Goal: Task Accomplishment & Management: Complete application form

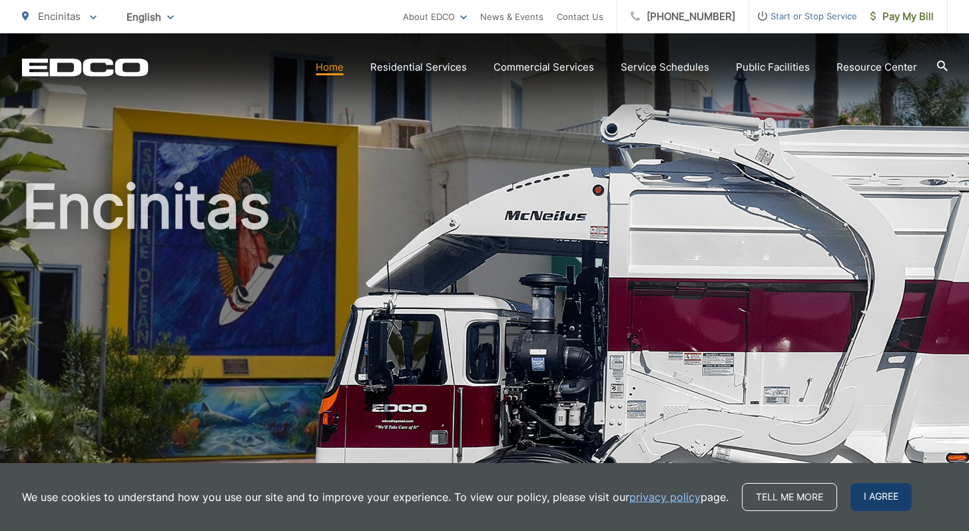
click at [877, 494] on span "I agree" at bounding box center [881, 497] width 61 height 28
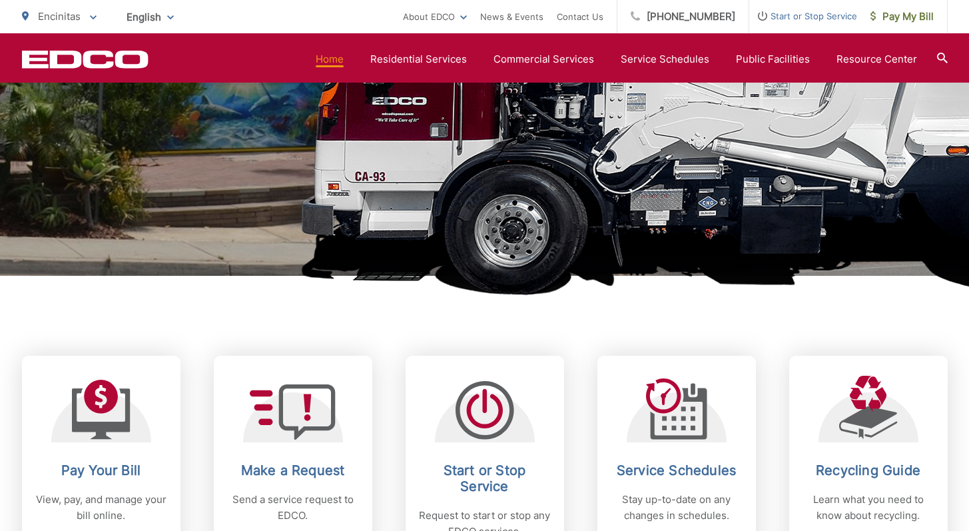
scroll to position [294, 0]
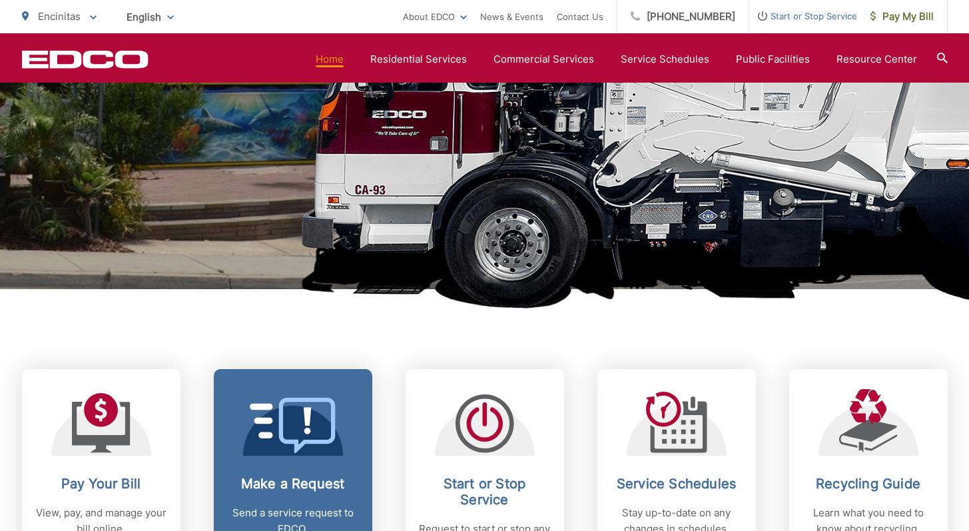
click at [308, 429] on icon at bounding box center [281, 420] width 62 height 35
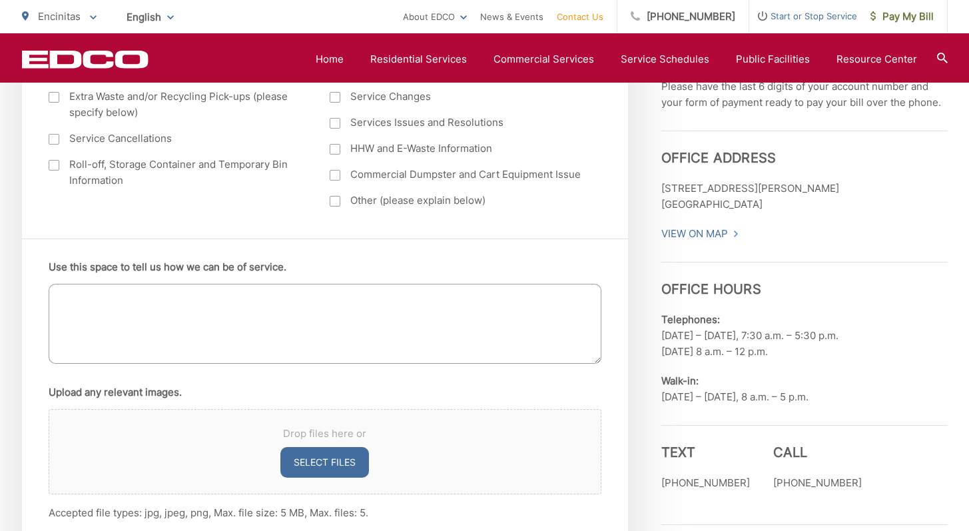
scroll to position [691, 0]
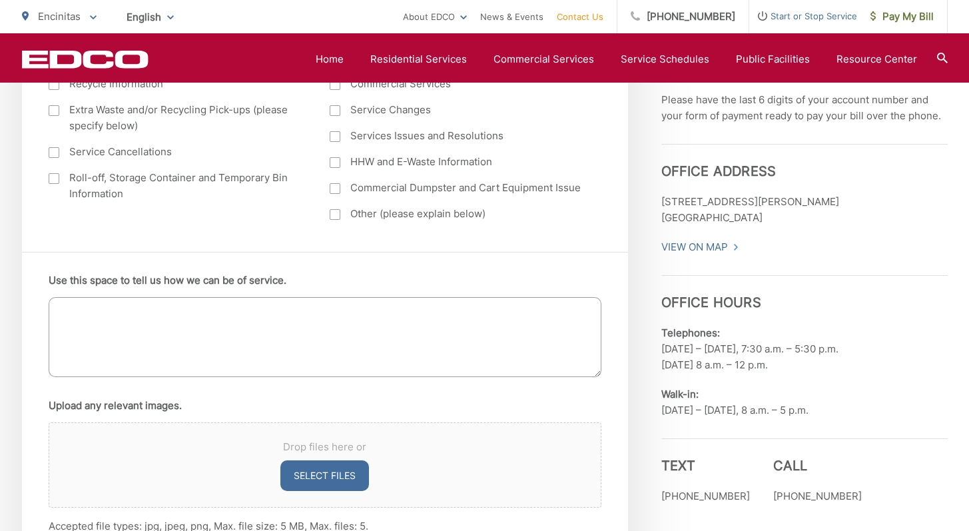
click at [333, 217] on div at bounding box center [335, 214] width 11 height 11
click at [0, 0] on input "Other (please explain below)" at bounding box center [0, 0] width 0 height 0
click at [159, 318] on textarea "Use this space to tell us how we can be of service." at bounding box center [325, 337] width 553 height 80
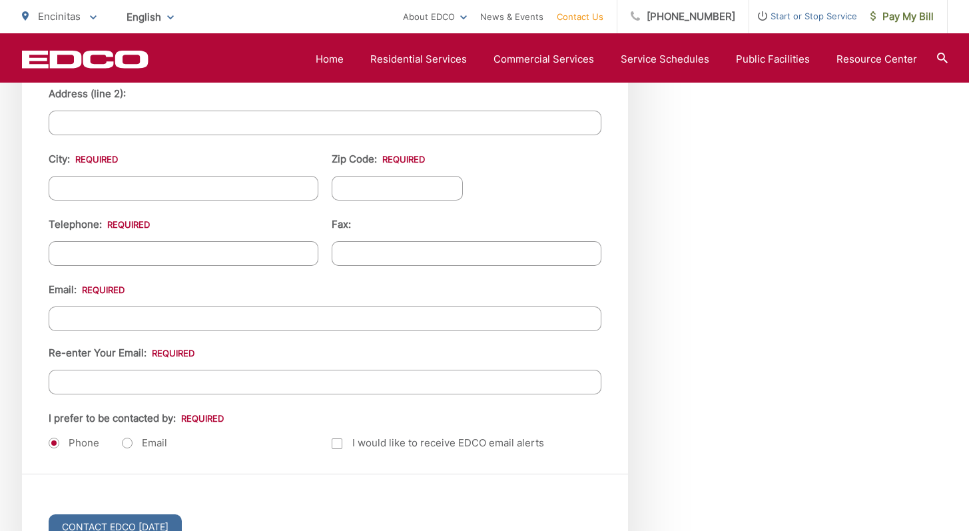
scroll to position [1532, 0]
click at [129, 439] on label "Email" at bounding box center [144, 442] width 45 height 13
radio input "true"
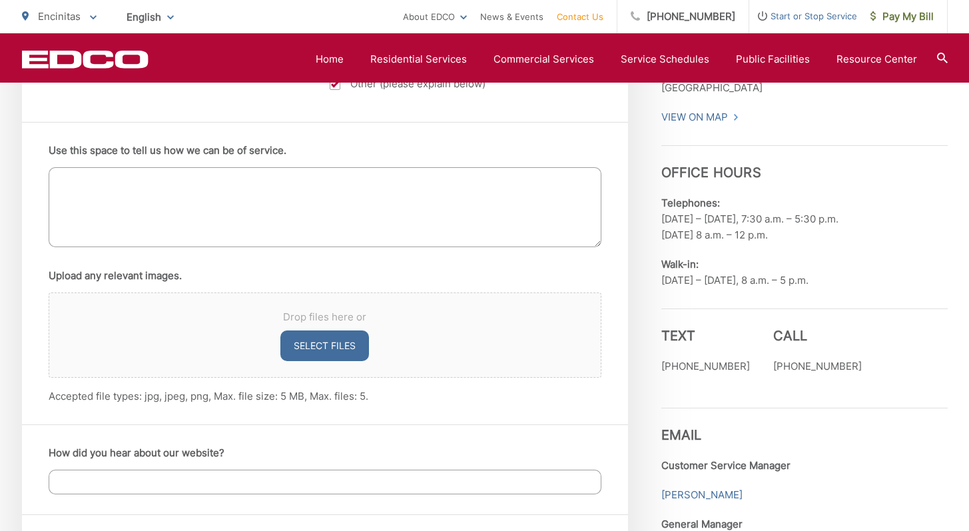
scroll to position [823, 0]
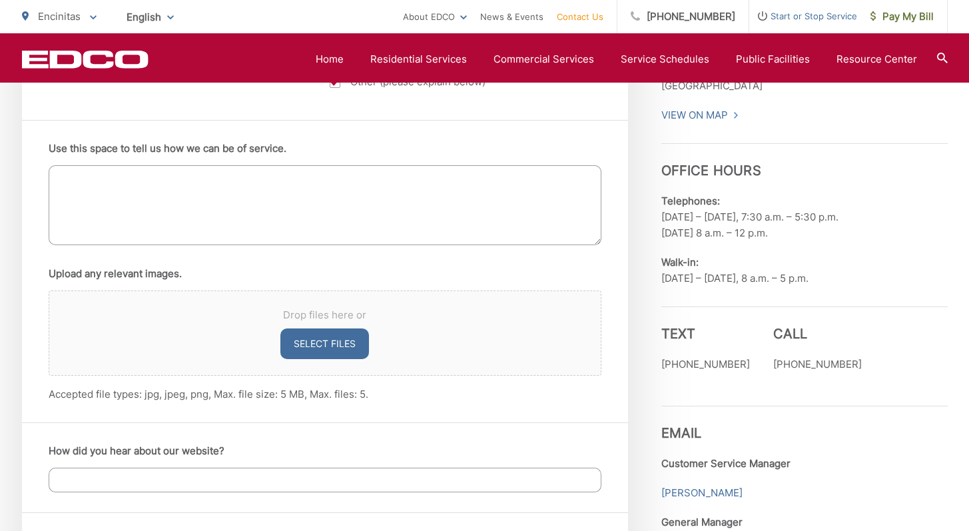
click at [153, 193] on textarea "Use this space to tell us how we can be of service." at bounding box center [325, 205] width 553 height 80
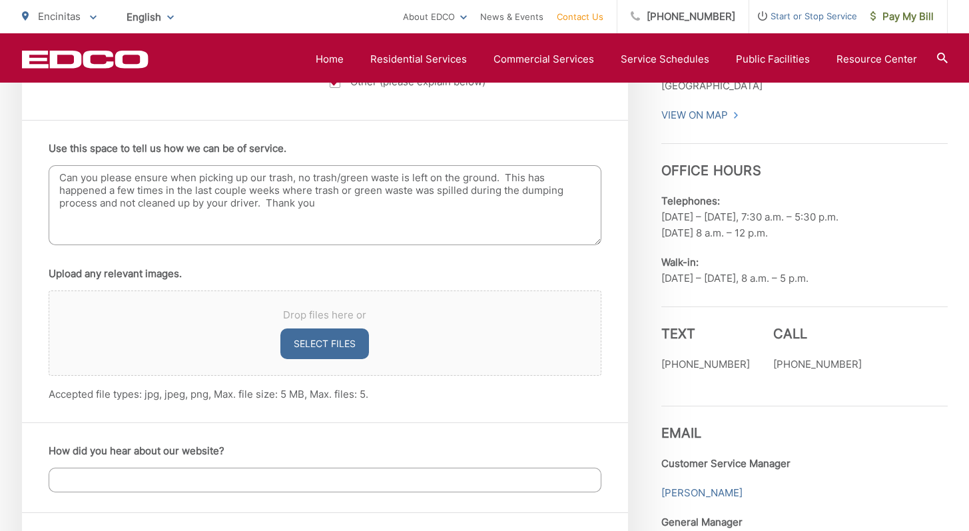
type textarea "Can you please ensure when picking up our trash, no trash/green waste is left o…"
click at [304, 341] on button "Select files" at bounding box center [325, 343] width 89 height 31
type input "C:\fakepath\IMG_5675.jpg"
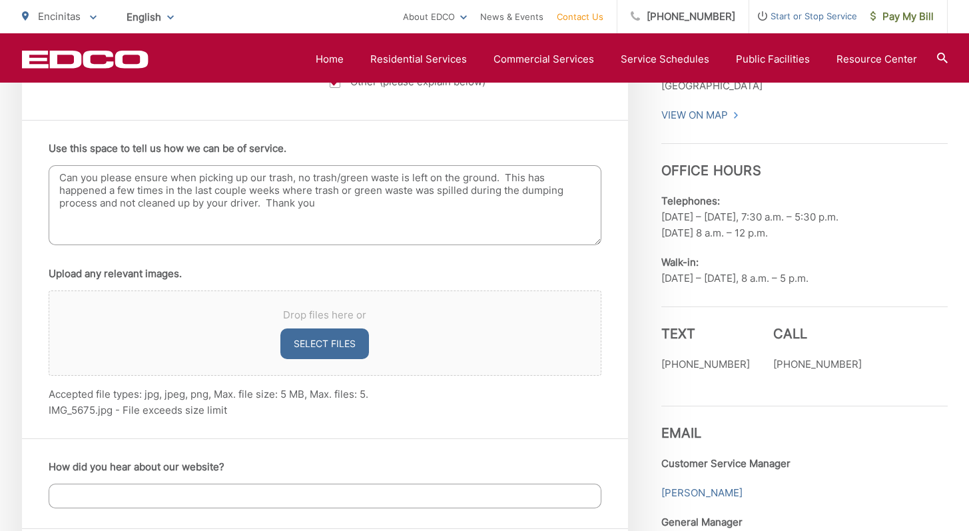
click at [332, 348] on button "Select files" at bounding box center [325, 343] width 89 height 31
type input "C:\fakepath\IMG_5676.jpg"
click at [280, 195] on textarea "Can you please ensure when picking up our trash, no trash/green waste is left o…" at bounding box center [325, 205] width 553 height 80
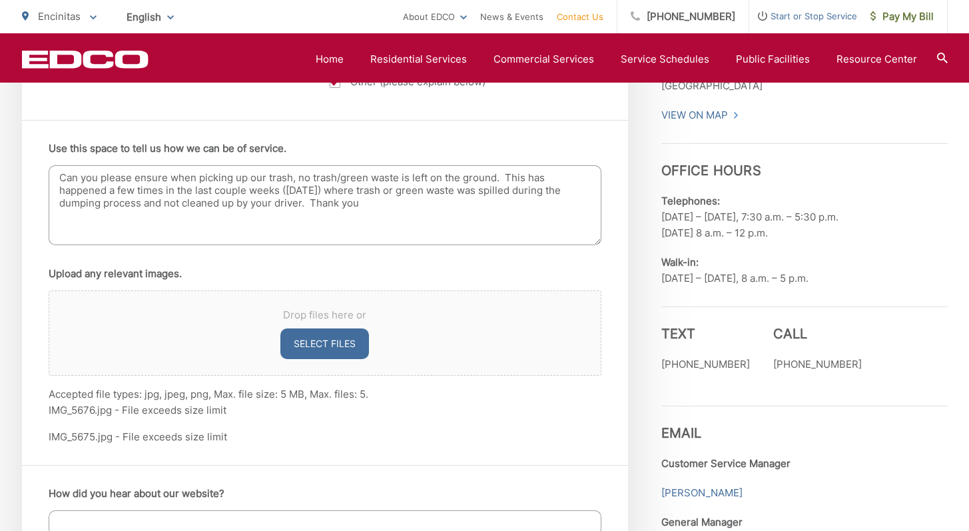
type textarea "Can you please ensure when picking up our trash, no trash/green waste is left o…"
click at [304, 344] on button "Select files" at bounding box center [325, 343] width 89 height 31
type input "C:\fakepath\IMG_5675.jpg"
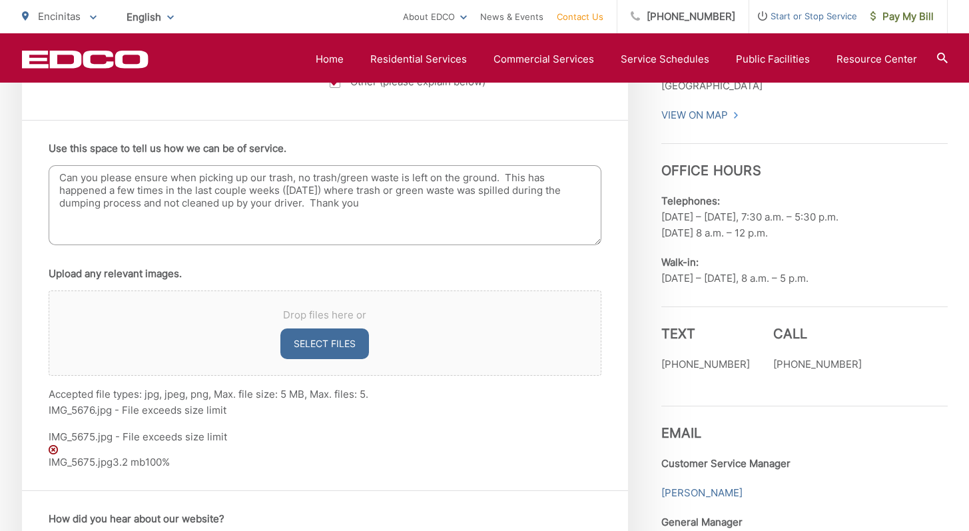
click at [334, 342] on button "Select files" at bounding box center [325, 343] width 89 height 31
type input "C:\fakepath\IMG_5676.jpg"
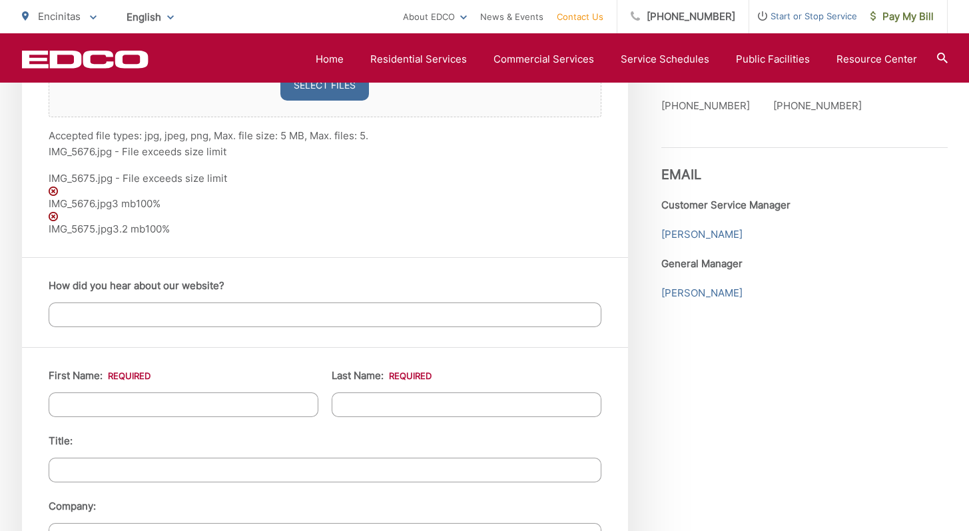
scroll to position [1082, 0]
click at [223, 402] on input "First Name: *" at bounding box center [184, 404] width 270 height 25
type input "Larry"
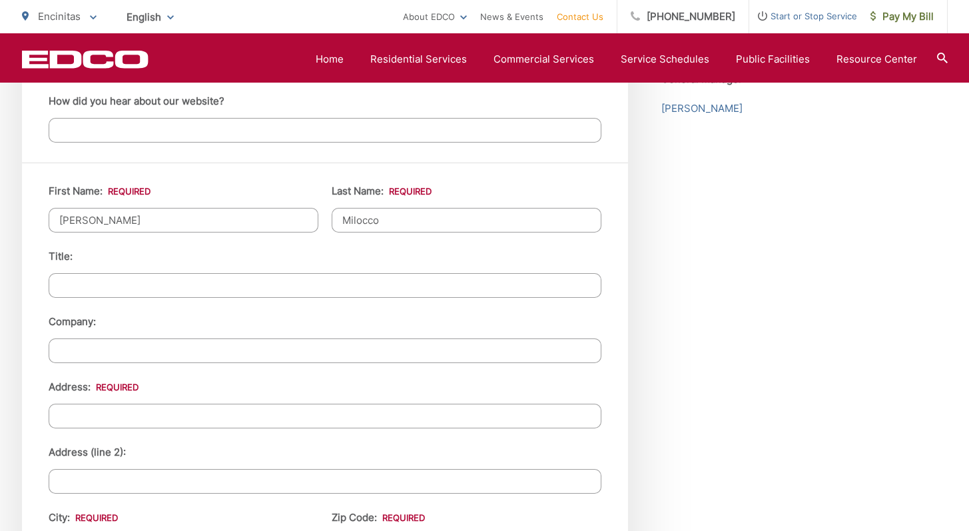
scroll to position [1279, 0]
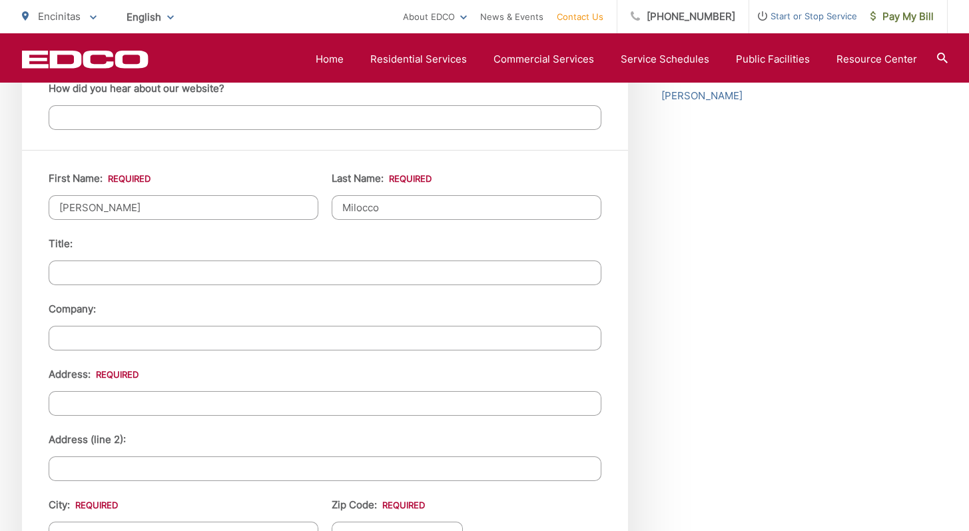
type input "Milocco"
click at [167, 397] on input "Address: *" at bounding box center [325, 403] width 553 height 25
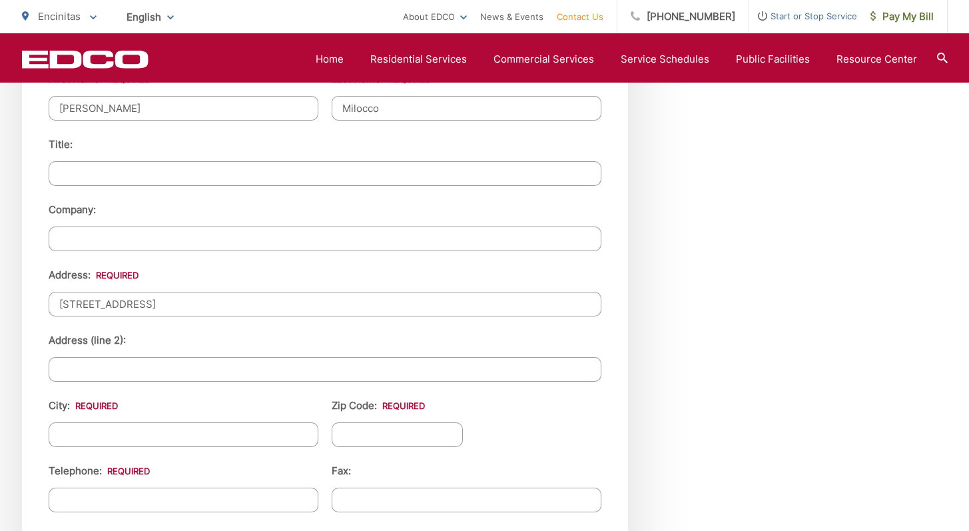
scroll to position [1399, 0]
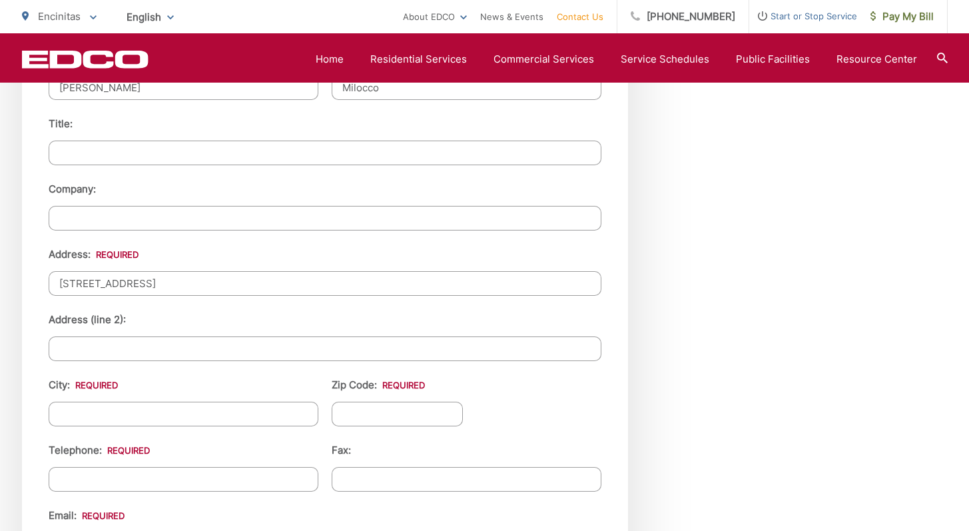
type input "763 Poinsettia Park North"
click at [151, 406] on input "City: *" at bounding box center [184, 414] width 270 height 25
type input "Encinitas"
click at [385, 414] on input "Zip Code: *" at bounding box center [398, 414] width 132 height 25
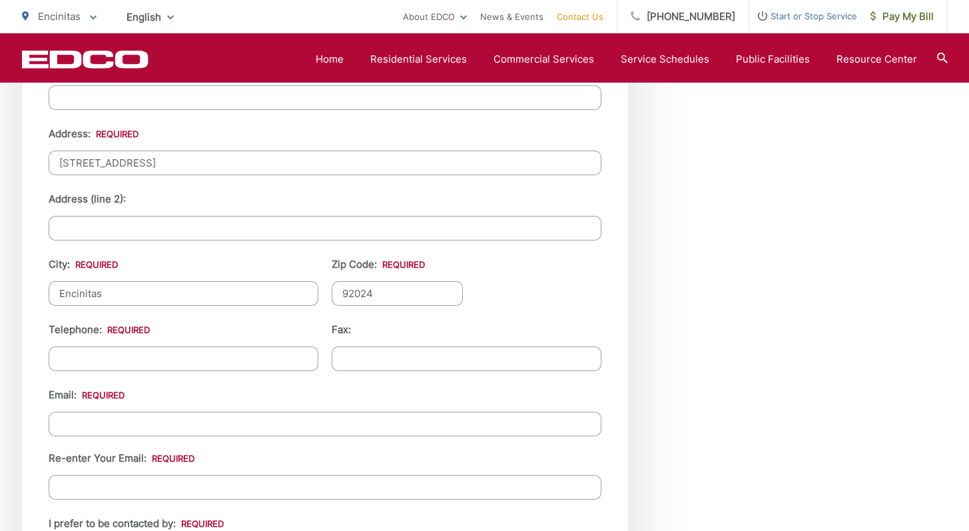
scroll to position [1554, 0]
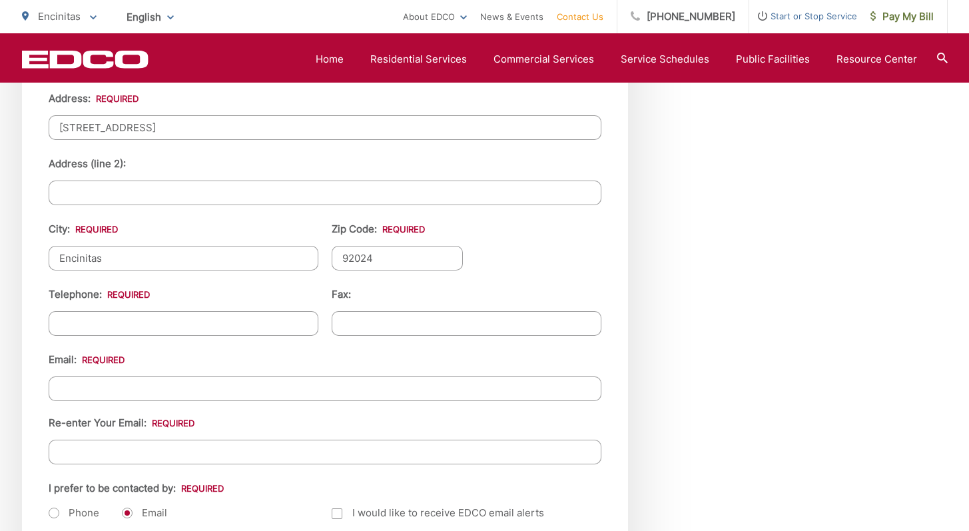
type input "92024"
click at [275, 322] on input "Telephone: *" at bounding box center [184, 323] width 270 height 25
type input "(760) 473-0564"
click at [271, 387] on input "Email *" at bounding box center [325, 388] width 553 height 25
type input "larrymilocco@gmail.com"
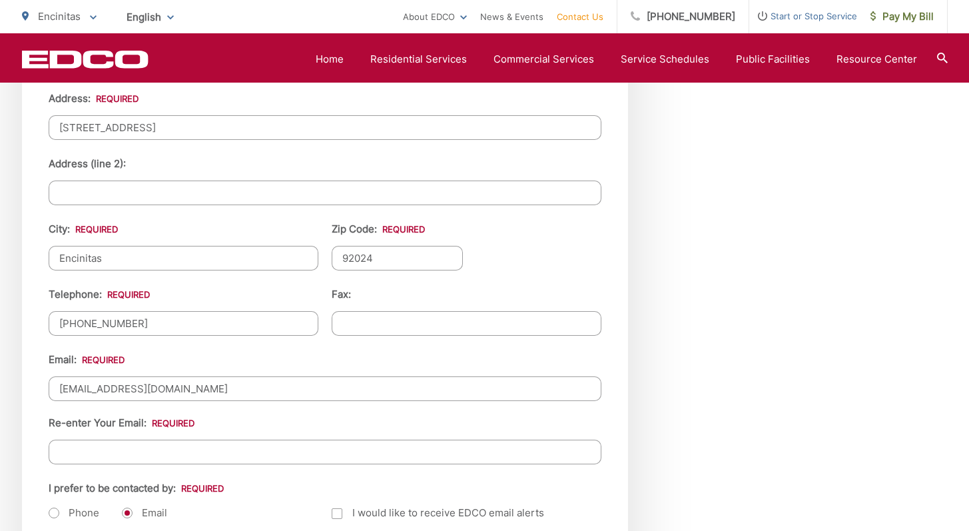
click at [272, 458] on input "Re-enter Your Email:" at bounding box center [325, 452] width 553 height 25
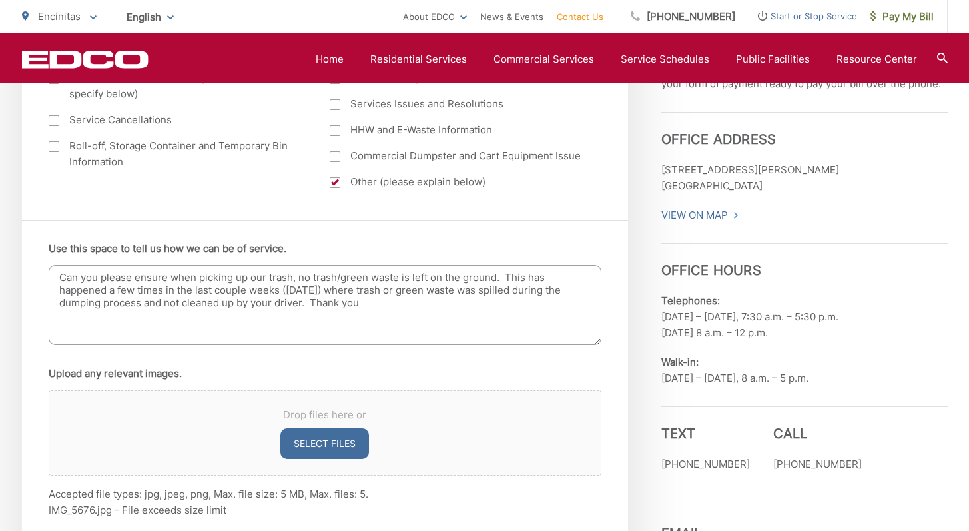
scroll to position [679, 0]
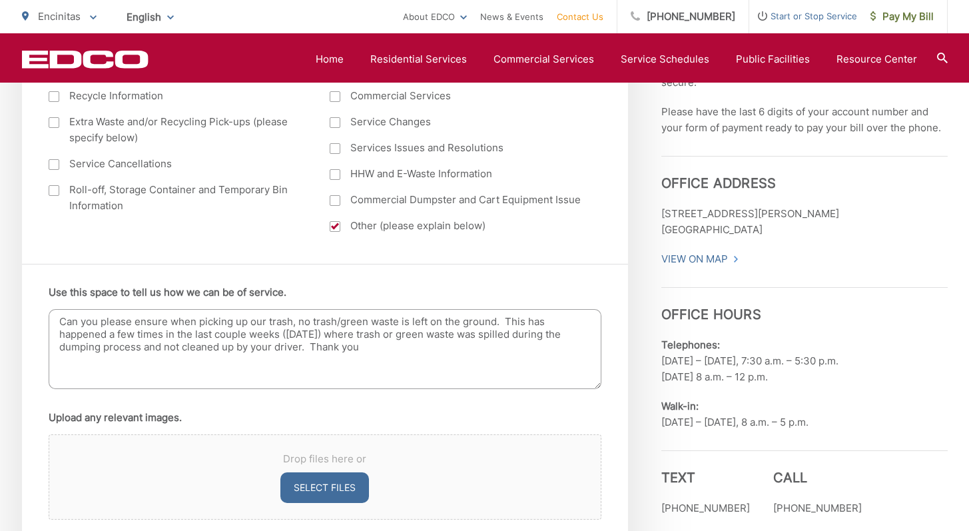
type input "larrymilocco@gmail.com"
click at [301, 348] on textarea "Can you please ensure when picking up our trash, no trash/green waste is left o…" at bounding box center [325, 349] width 553 height 80
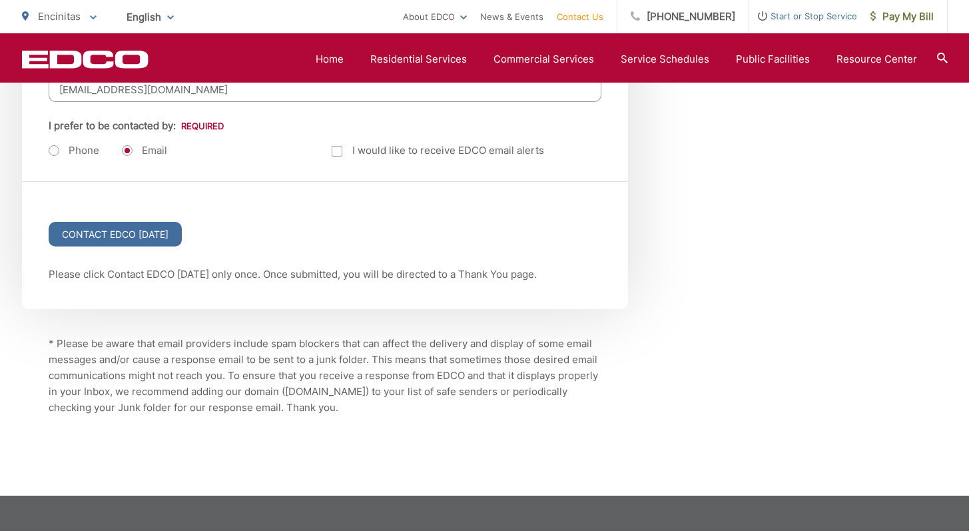
scroll to position [1936, 0]
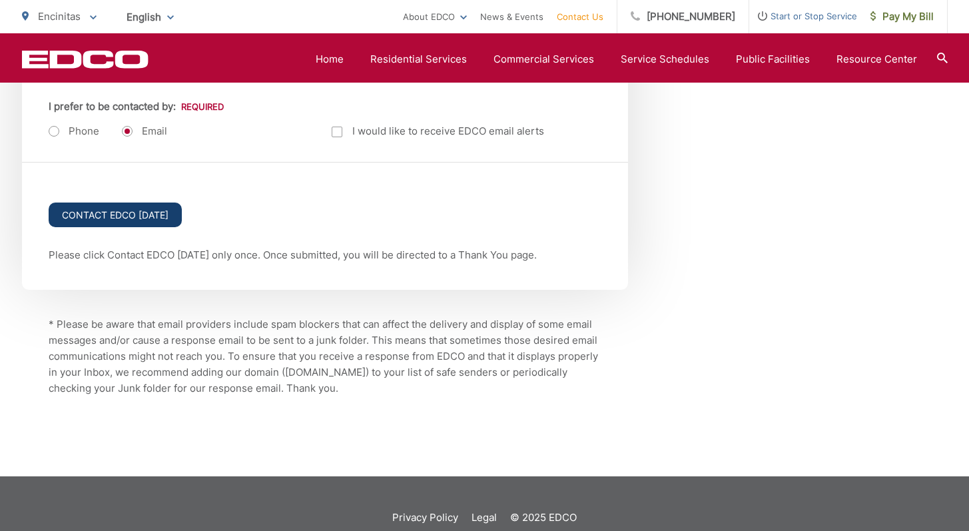
type textarea "Can you please ensure when picking up our trash, no trash/green waste is left o…"
click at [123, 215] on input "Contact EDCO Today" at bounding box center [115, 215] width 133 height 25
